Goal: Book appointment/travel/reservation

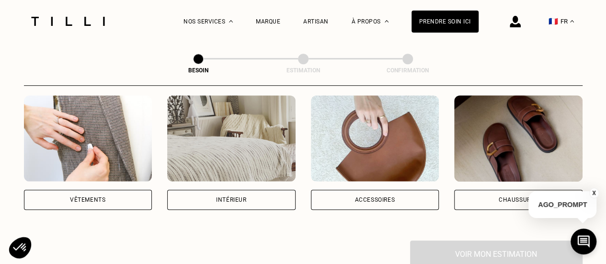
scroll to position [193, 0]
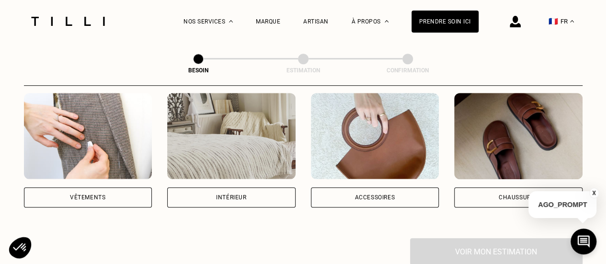
click at [81, 192] on div "Vêtements" at bounding box center [88, 197] width 128 height 20
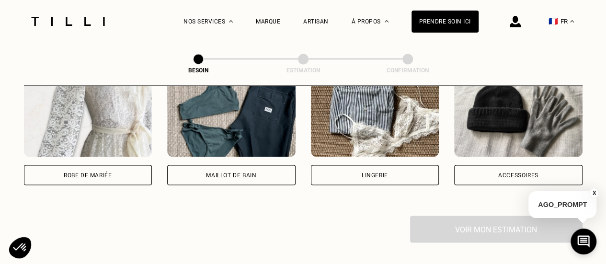
scroll to position [736, 0]
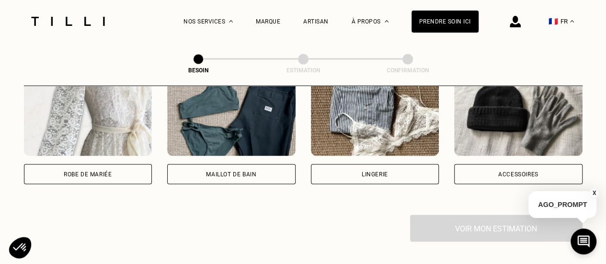
click at [110, 164] on div "Robe de mariée" at bounding box center [88, 174] width 128 height 20
select select "FR"
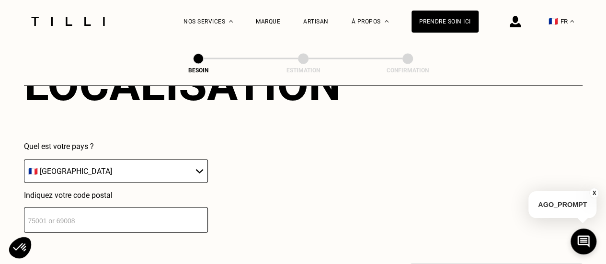
scroll to position [925, 0]
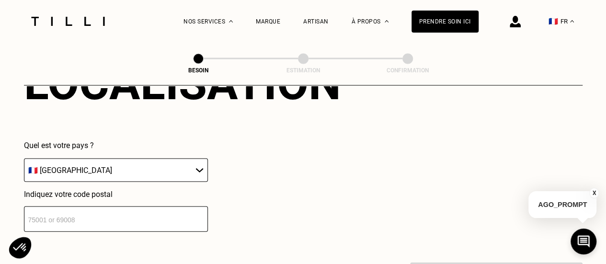
click at [158, 216] on input "number" at bounding box center [116, 219] width 184 height 25
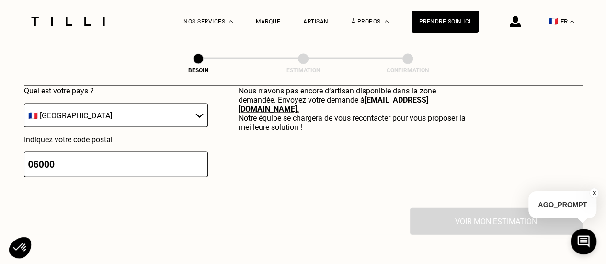
scroll to position [1030, 0]
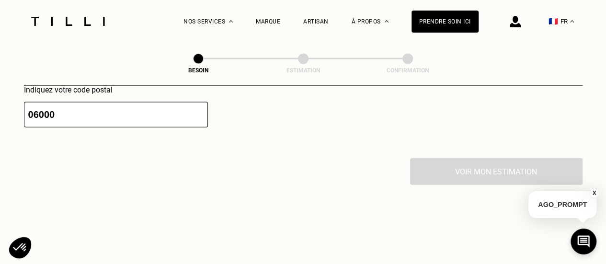
click at [434, 166] on div "Voir mon estimation" at bounding box center [303, 171] width 559 height 27
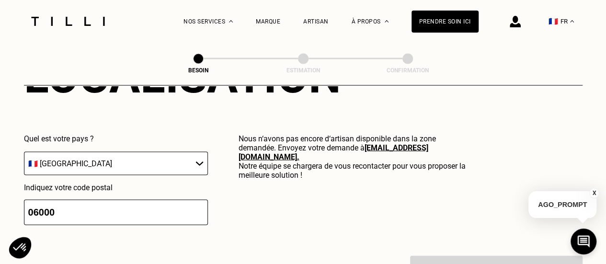
click at [142, 156] on select "🇩🇪 [GEOGRAPHIC_DATA] 🇦🇹 [GEOGRAPHIC_DATA] 🇧🇪 [GEOGRAPHIC_DATA] 🇧🇬 Bulgarie 🇨🇾 C…" at bounding box center [116, 163] width 184 height 23
click at [24, 152] on select "🇩🇪 [GEOGRAPHIC_DATA] 🇦🇹 [GEOGRAPHIC_DATA] 🇧🇪 [GEOGRAPHIC_DATA] 🇧🇬 Bulgarie 🇨🇾 C…" at bounding box center [116, 163] width 184 height 23
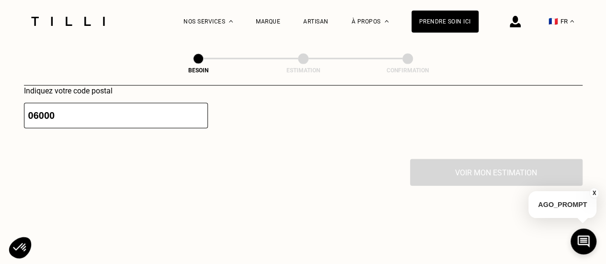
scroll to position [1030, 0]
click at [470, 160] on div "Voir mon estimation" at bounding box center [303, 171] width 559 height 27
drag, startPoint x: 470, startPoint y: 160, endPoint x: 244, endPoint y: 158, distance: 225.8
click at [244, 158] on div "Voir mon estimation" at bounding box center [303, 171] width 559 height 27
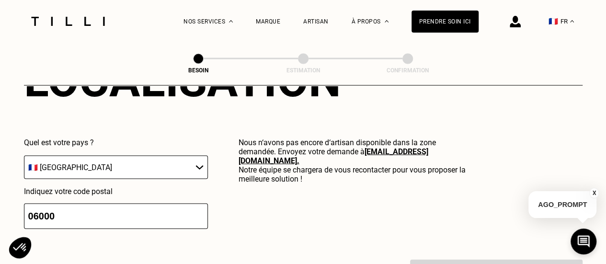
scroll to position [927, 0]
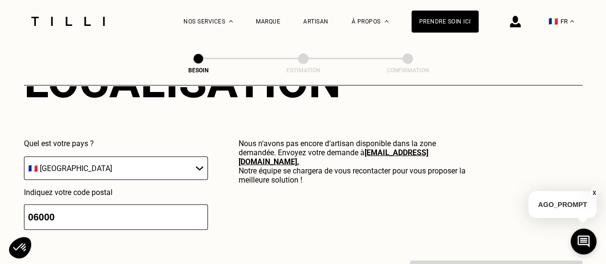
click at [105, 218] on input "06000" at bounding box center [116, 217] width 184 height 25
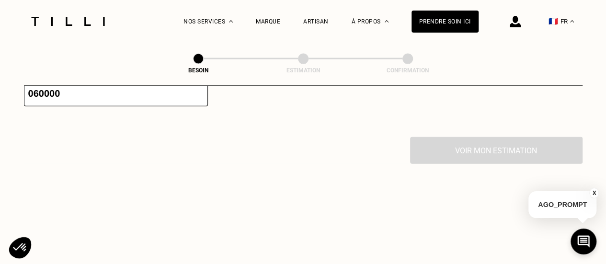
scroll to position [1050, 0]
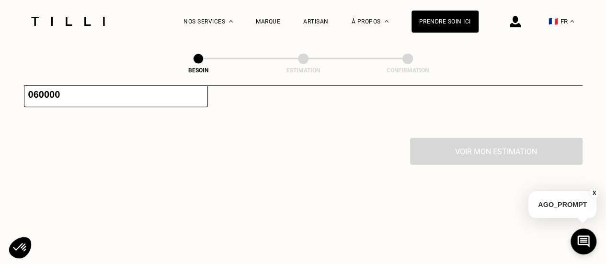
type input "060000"
click at [496, 144] on div "Voir mon estimation" at bounding box center [303, 151] width 559 height 27
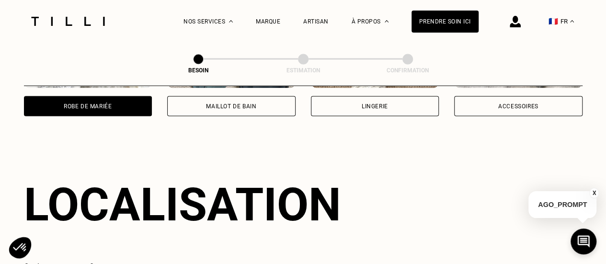
scroll to position [805, 0]
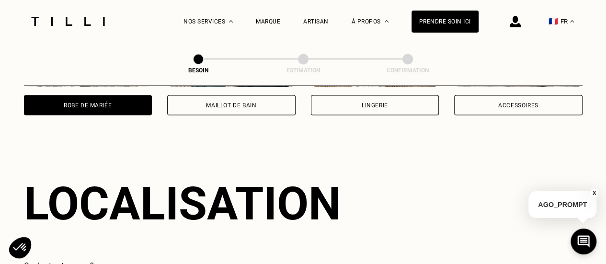
click at [368, 146] on div "Localisation Quel est votre pays ? 🇩🇪 [GEOGRAPHIC_DATA] 🇦🇹 [GEOGRAPHIC_DATA] 🇧🇪…" at bounding box center [303, 264] width 559 height 237
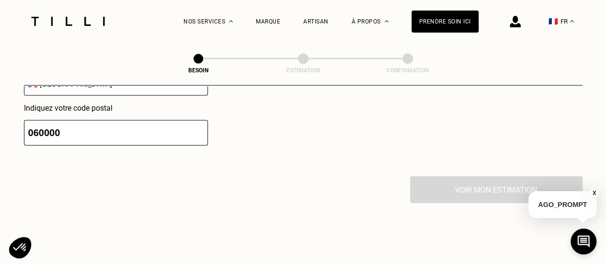
scroll to position [953, 0]
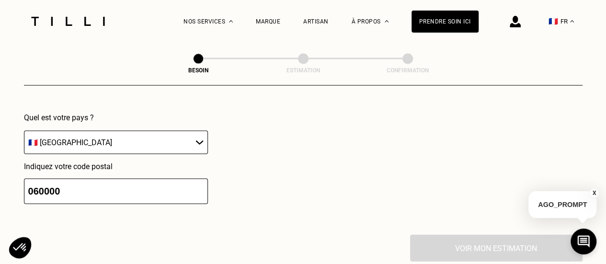
click at [151, 131] on select "🇩🇪 [GEOGRAPHIC_DATA] 🇦🇹 [GEOGRAPHIC_DATA] 🇧🇪 [GEOGRAPHIC_DATA] 🇧🇬 Bulgarie 🇨🇾 C…" at bounding box center [116, 142] width 184 height 23
select select "EE"
click at [24, 131] on select "🇩🇪 [GEOGRAPHIC_DATA] 🇦🇹 [GEOGRAPHIC_DATA] 🇧🇪 [GEOGRAPHIC_DATA] 🇧🇬 Bulgarie 🇨🇾 C…" at bounding box center [116, 142] width 184 height 23
click at [165, 142] on select "🇩🇪 [GEOGRAPHIC_DATA] 🇦🇹 [GEOGRAPHIC_DATA] 🇧🇪 [GEOGRAPHIC_DATA] 🇧🇬 Bulgarie 🇨🇾 C…" at bounding box center [116, 142] width 184 height 23
select select "FR"
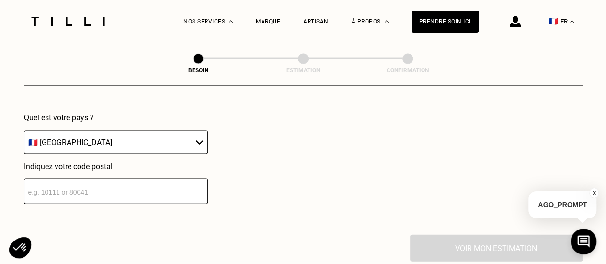
click at [24, 131] on select "🇩🇪 [GEOGRAPHIC_DATA] 🇦🇹 [GEOGRAPHIC_DATA] 🇧🇪 [GEOGRAPHIC_DATA] 🇧🇬 Bulgarie 🇨🇾 C…" at bounding box center [116, 142] width 184 height 23
click at [120, 182] on input "number" at bounding box center [116, 191] width 184 height 25
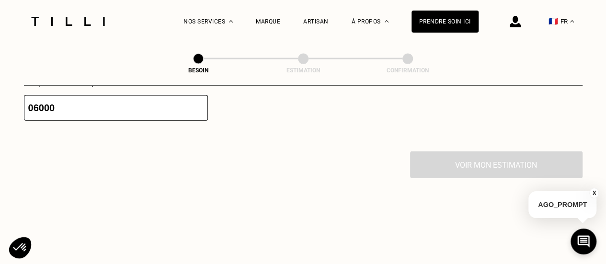
scroll to position [1072, 0]
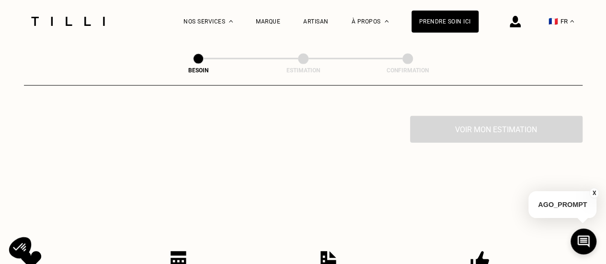
click at [465, 125] on div "Voir mon estimation" at bounding box center [303, 129] width 559 height 27
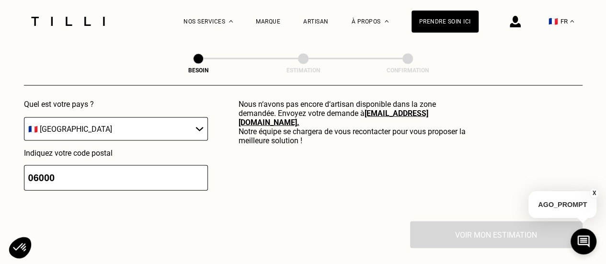
scroll to position [965, 0]
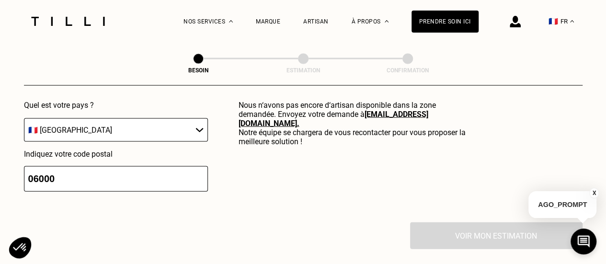
click at [65, 172] on input "06000" at bounding box center [116, 178] width 184 height 25
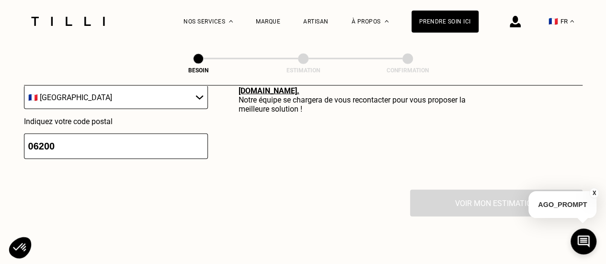
scroll to position [1072, 0]
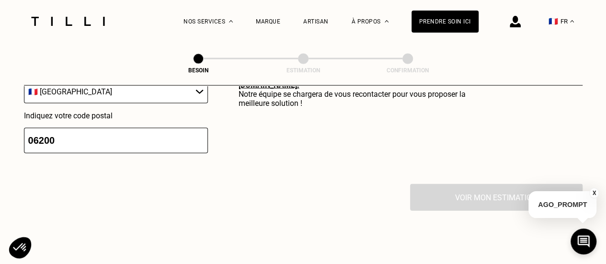
scroll to position [996, 0]
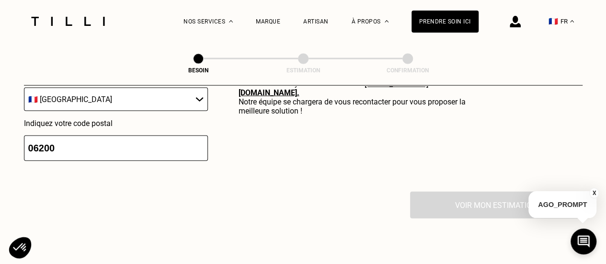
click at [115, 148] on input "06200" at bounding box center [116, 148] width 184 height 25
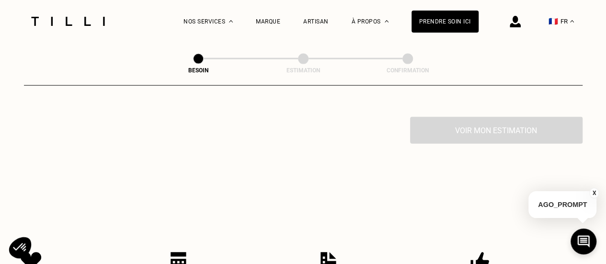
scroll to position [1072, 0]
type input "06000"
click at [529, 123] on div "Voir mon estimation" at bounding box center [303, 129] width 559 height 27
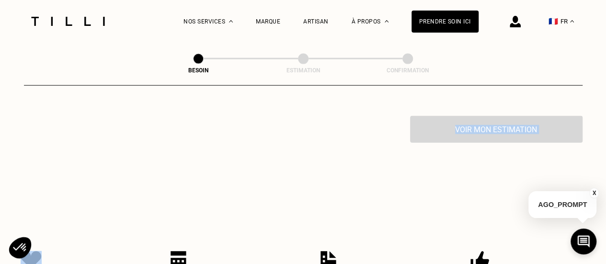
click at [529, 123] on div "Voir mon estimation" at bounding box center [303, 129] width 559 height 27
click at [521, 22] on img at bounding box center [515, 22] width 11 height 12
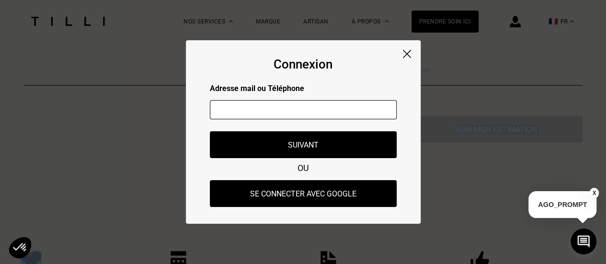
click at [403, 55] on img at bounding box center [407, 54] width 8 height 8
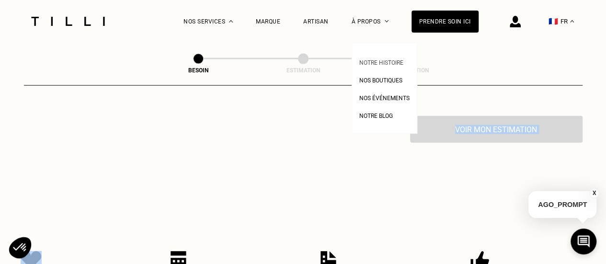
click at [376, 66] on span "Notre histoire" at bounding box center [382, 62] width 44 height 7
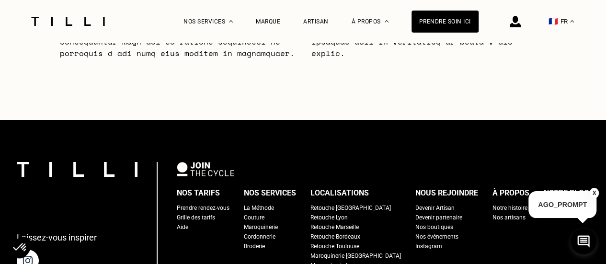
scroll to position [3406, 0]
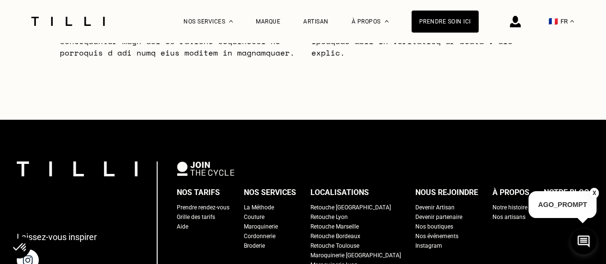
click at [215, 212] on div "Grille des tarifs" at bounding box center [196, 217] width 38 height 10
select select "FR"
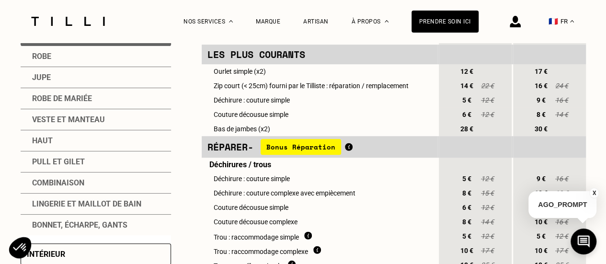
scroll to position [254, 0]
click at [97, 101] on div "Robe de mariée" at bounding box center [96, 98] width 151 height 21
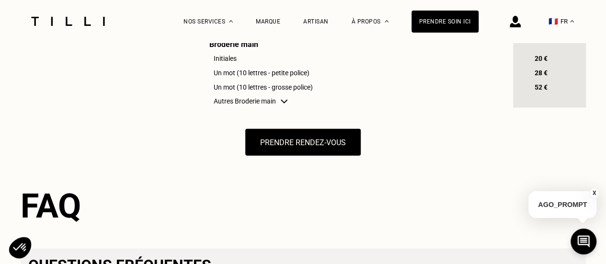
scroll to position [1044, 0]
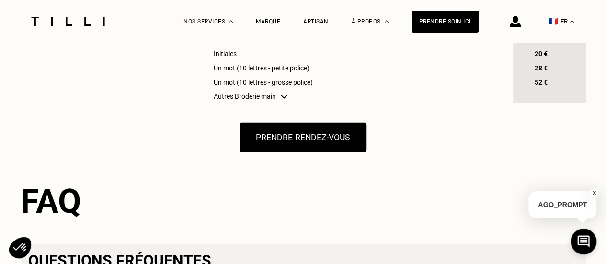
click at [311, 152] on button "Prendre rendez-vous" at bounding box center [303, 138] width 127 height 30
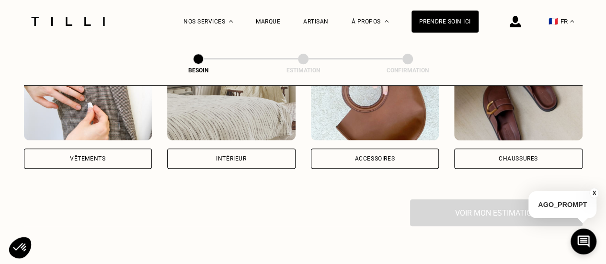
scroll to position [232, 0]
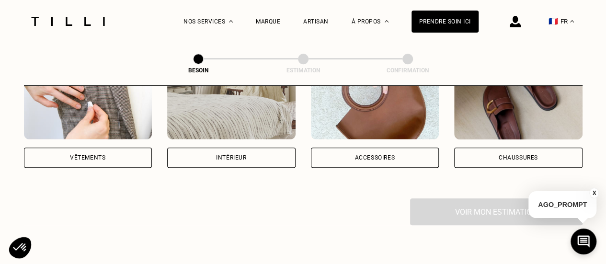
click at [128, 148] on div "Vêtements" at bounding box center [88, 158] width 128 height 20
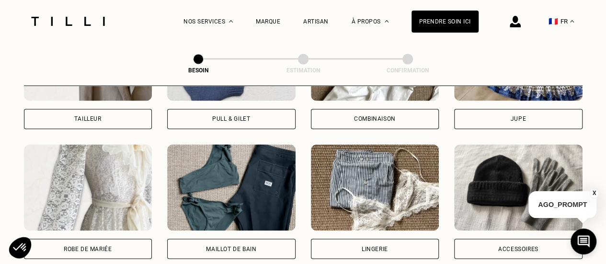
scroll to position [663, 0]
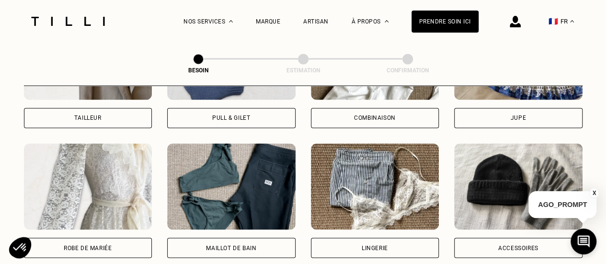
click at [105, 245] on div "Robe de mariée" at bounding box center [88, 248] width 48 height 6
select select "FR"
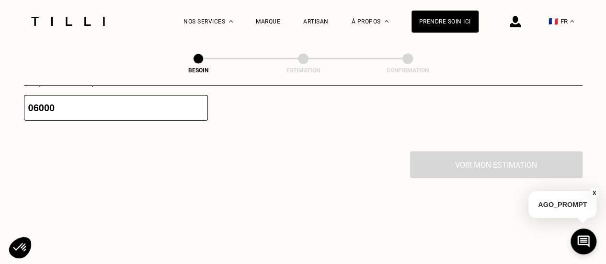
scroll to position [1038, 0]
click at [144, 106] on input "06000" at bounding box center [116, 105] width 184 height 25
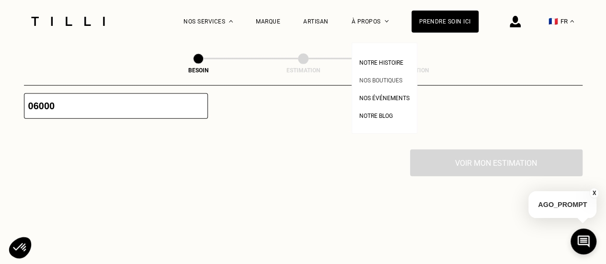
click at [378, 82] on span "Nos boutiques" at bounding box center [381, 80] width 43 height 7
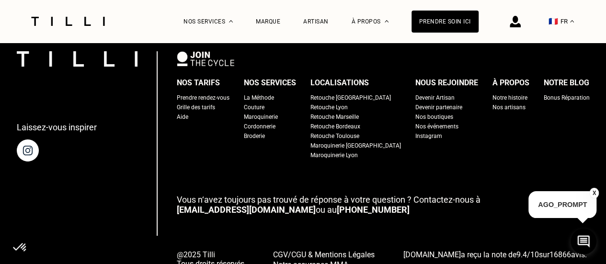
scroll to position [1864, 0]
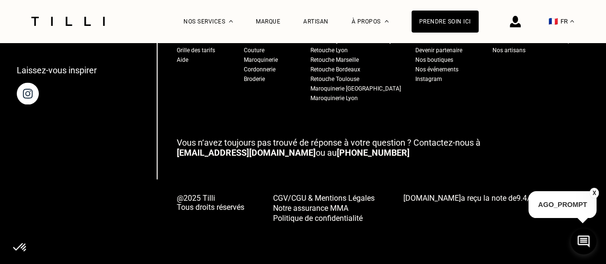
scroll to position [707, 0]
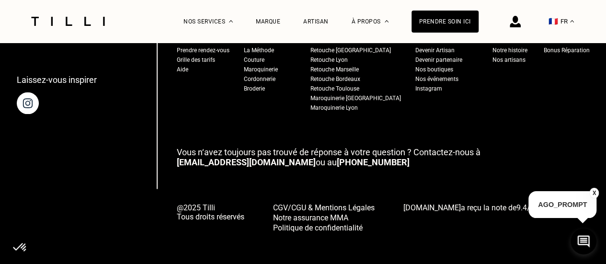
select select "FR"
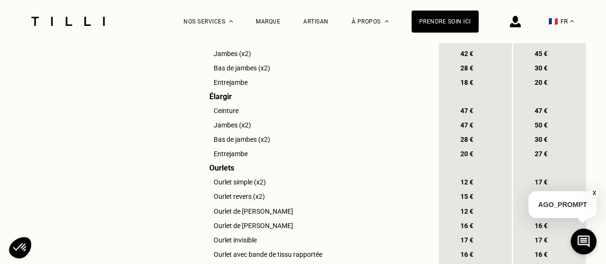
scroll to position [1061, 0]
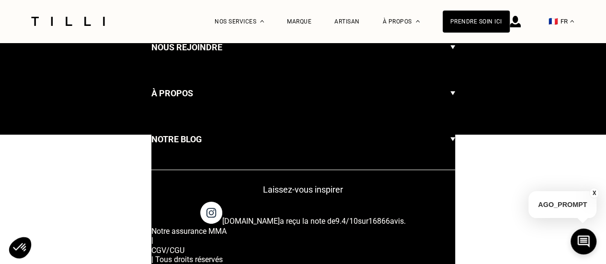
scroll to position [707, 0]
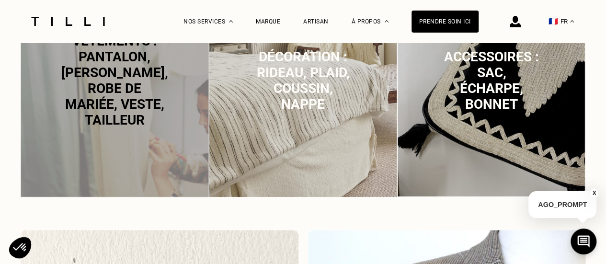
scroll to position [3025, 0]
